Goal: Task Accomplishment & Management: Manage account settings

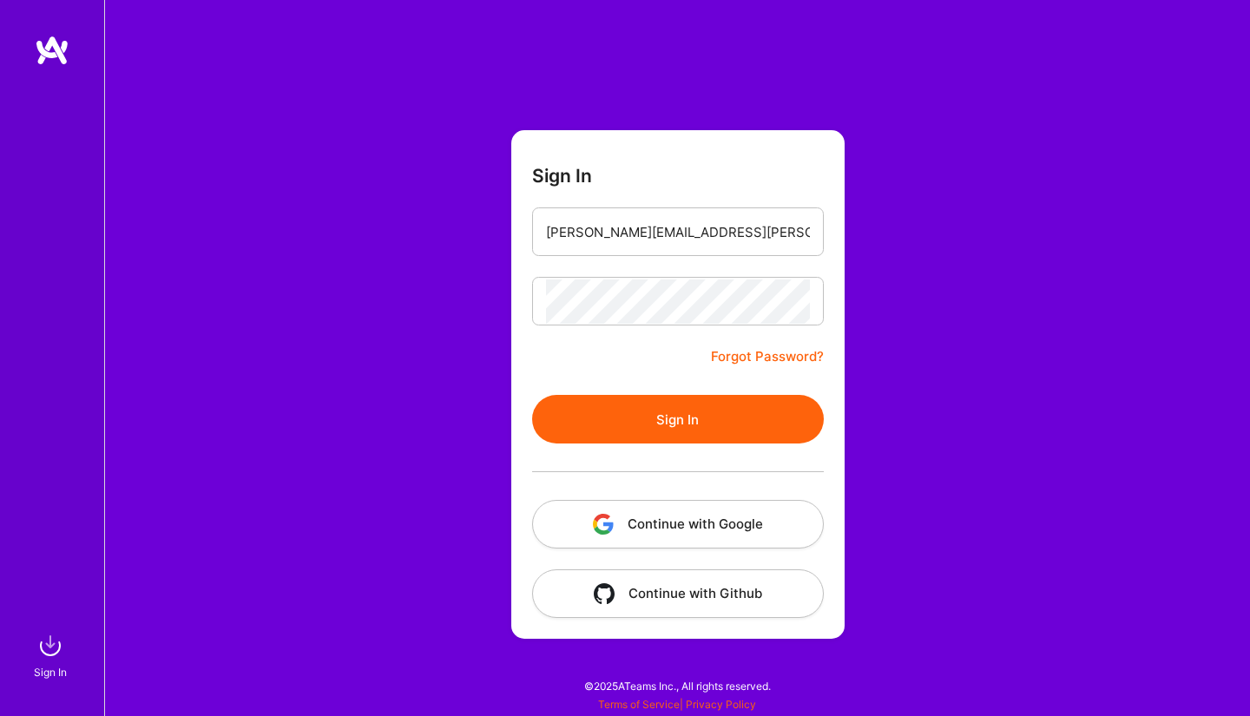
click at [720, 413] on button "Sign In" at bounding box center [678, 419] width 292 height 49
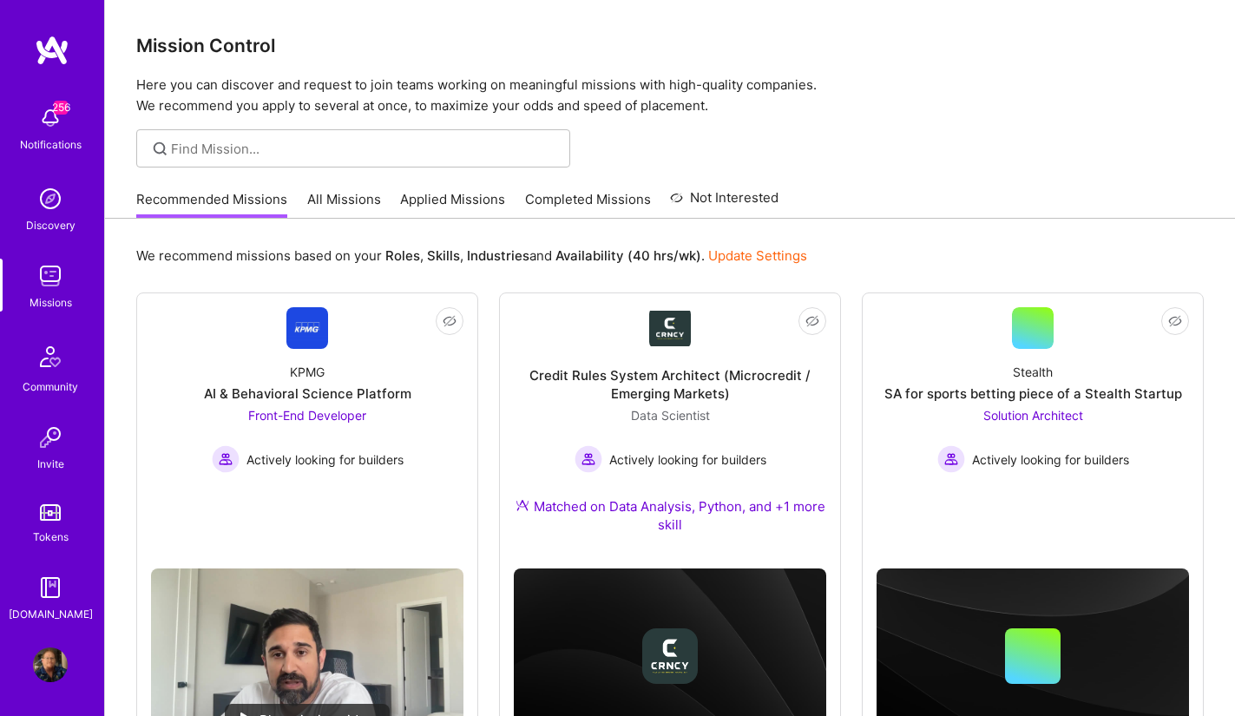
click at [460, 199] on link "Applied Missions" at bounding box center [452, 204] width 105 height 29
